Goal: Information Seeking & Learning: Find specific fact

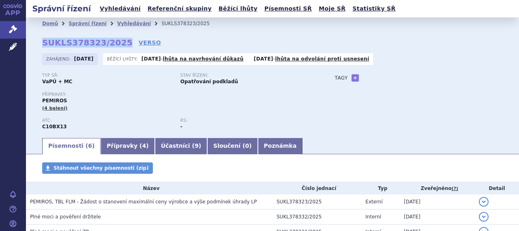
drag, startPoint x: 43, startPoint y: 45, endPoint x: 117, endPoint y: 43, distance: 74.7
click at [117, 43] on strong "SUKLS378323/2025" at bounding box center [87, 43] width 90 height 10
copy strong "SUKLS378323/2025"
click at [122, 146] on link "Přípravky ( 4 )" at bounding box center [128, 146] width 54 height 16
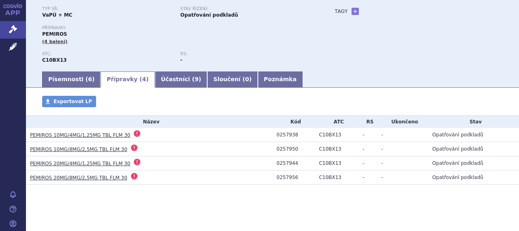
scroll to position [68, 0]
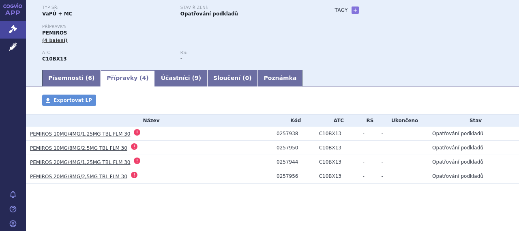
click at [281, 132] on div "0257938" at bounding box center [296, 134] width 39 height 6
copy div "0257938"
click at [287, 146] on div "0257950" at bounding box center [296, 148] width 39 height 6
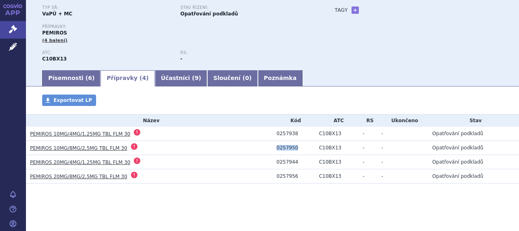
copy div "0257950"
click at [289, 160] on div "0257944" at bounding box center [296, 162] width 39 height 6
copy div "0257944"
click at [285, 171] on td "0257956" at bounding box center [294, 176] width 43 height 14
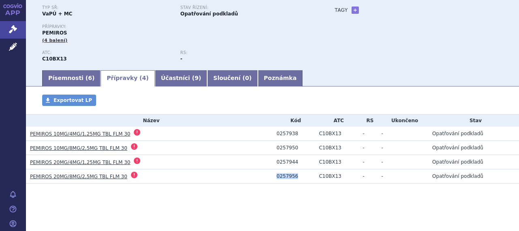
click at [285, 171] on td "0257956" at bounding box center [294, 176] width 43 height 14
copy div "0257956"
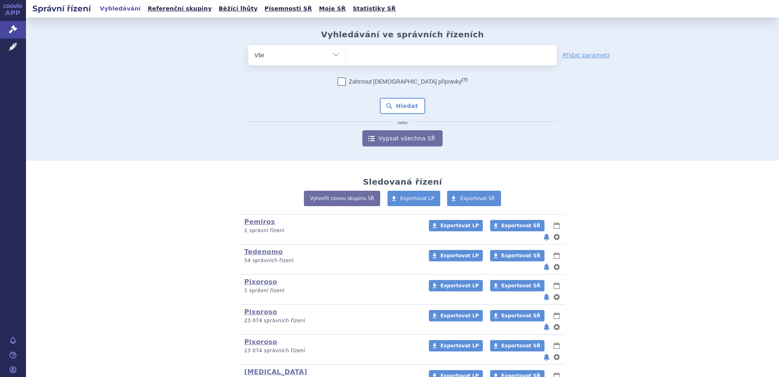
click at [388, 58] on ul at bounding box center [451, 53] width 211 height 17
click at [346, 58] on select at bounding box center [346, 55] width 0 height 20
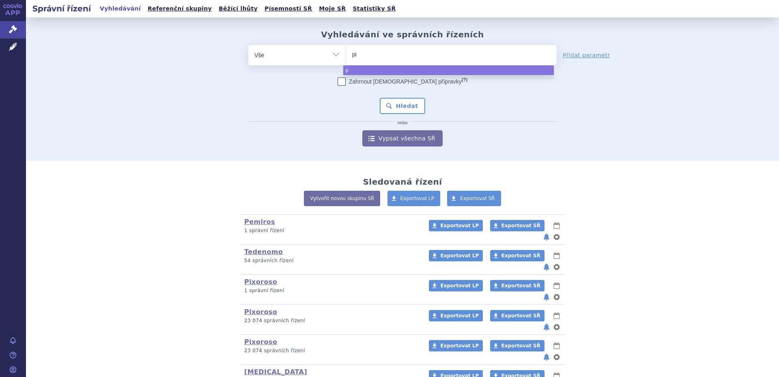
type input "pix"
type input "pixo"
type input "pixor"
type input "pixoros"
type input "pixoroso"
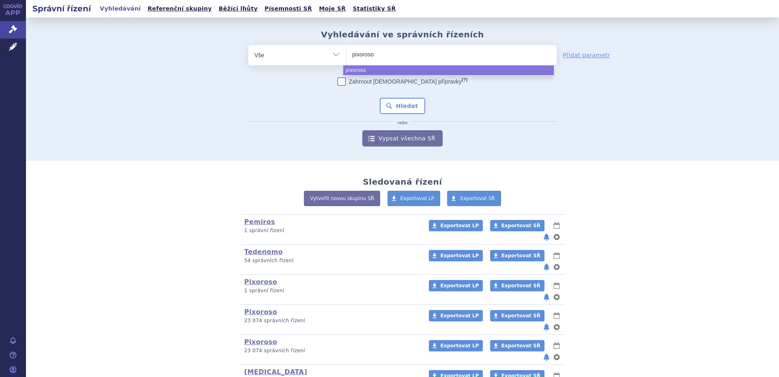
select select "pixoroso"
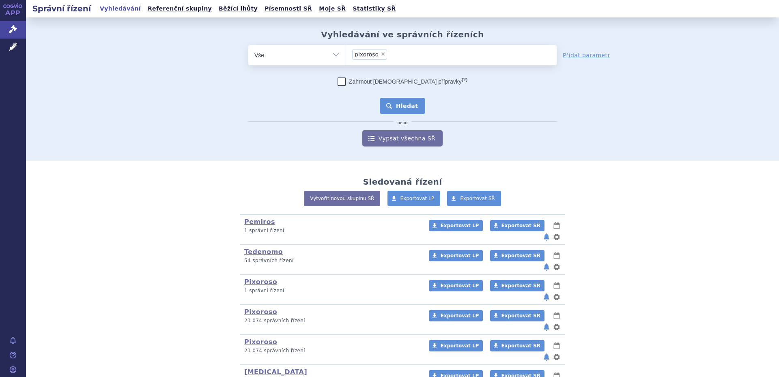
click at [417, 105] on button "Hledat" at bounding box center [403, 106] width 46 height 16
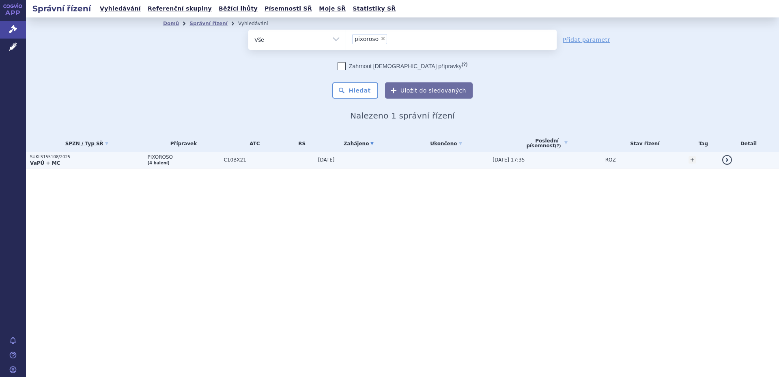
click at [238, 165] on td "C10BX21" at bounding box center [252, 160] width 66 height 17
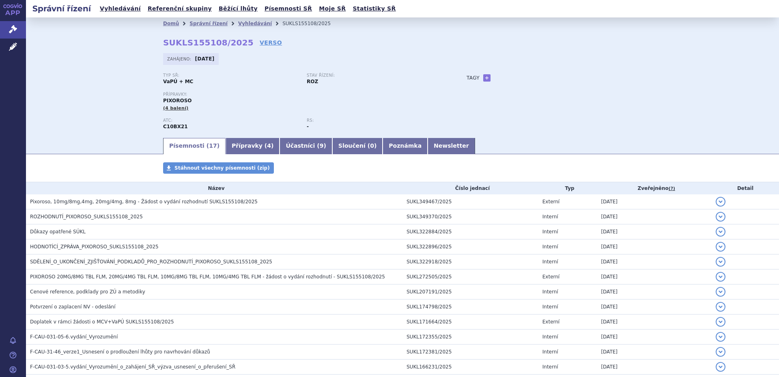
click at [170, 127] on strong "C10BX21" at bounding box center [175, 127] width 25 height 6
copy strong "C10BX21"
click at [238, 22] on link "Vyhledávání" at bounding box center [255, 24] width 34 height 6
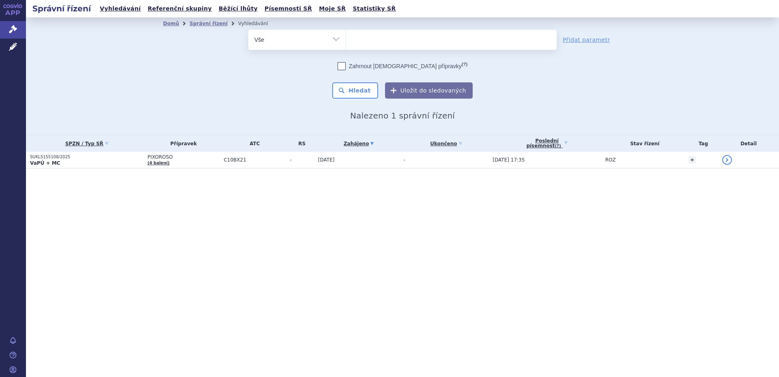
select select
type input "C10BX21"
select select "C10BX21"
click at [356, 92] on button "Hledat" at bounding box center [355, 90] width 46 height 16
